Goal: Information Seeking & Learning: Learn about a topic

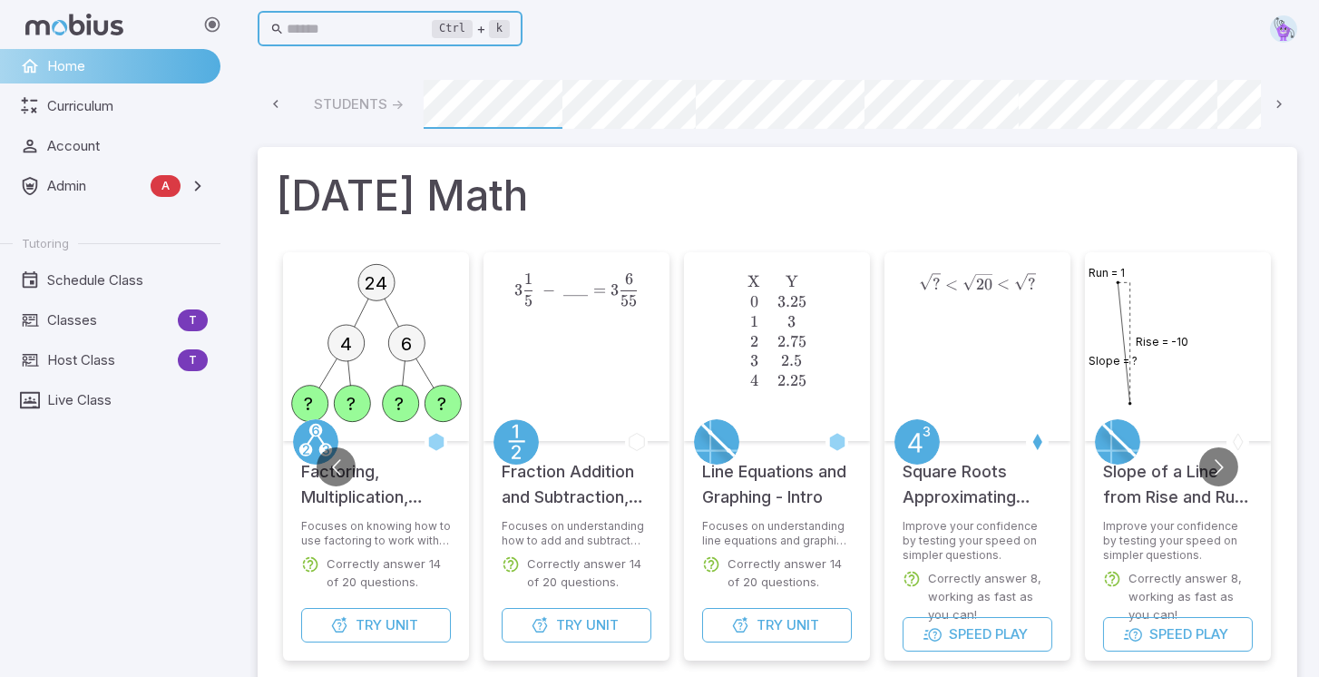
scroll to position [0, 975]
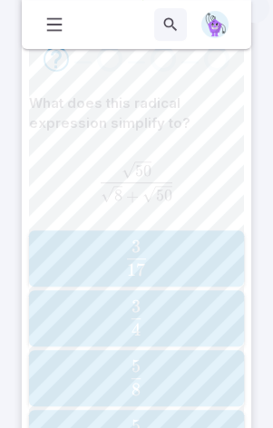
scroll to position [708, 0]
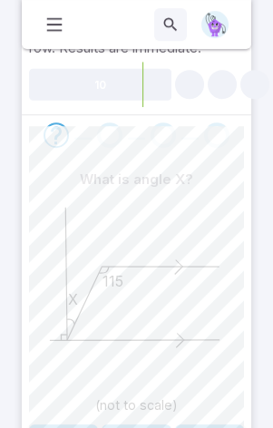
scroll to position [777, 0]
